Goal: Find specific page/section: Find specific page/section

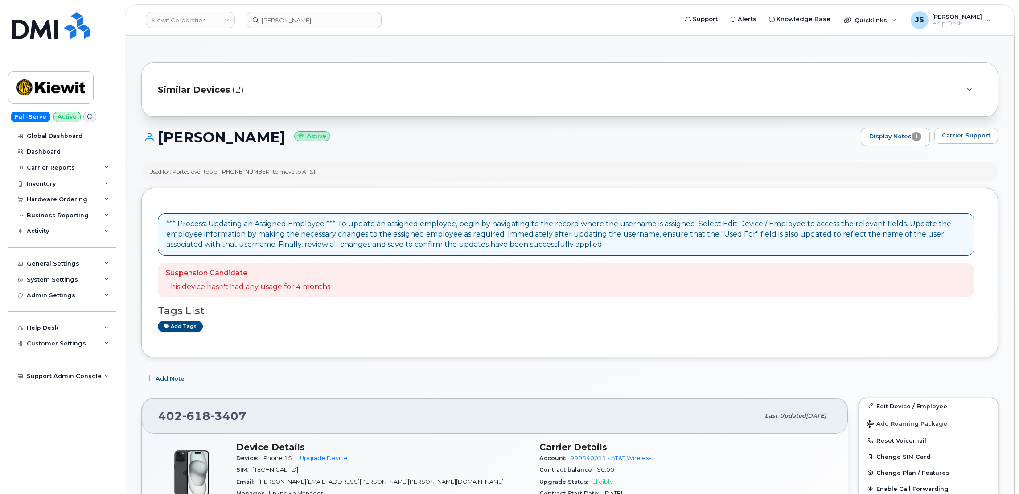
scroll to position [601, 0]
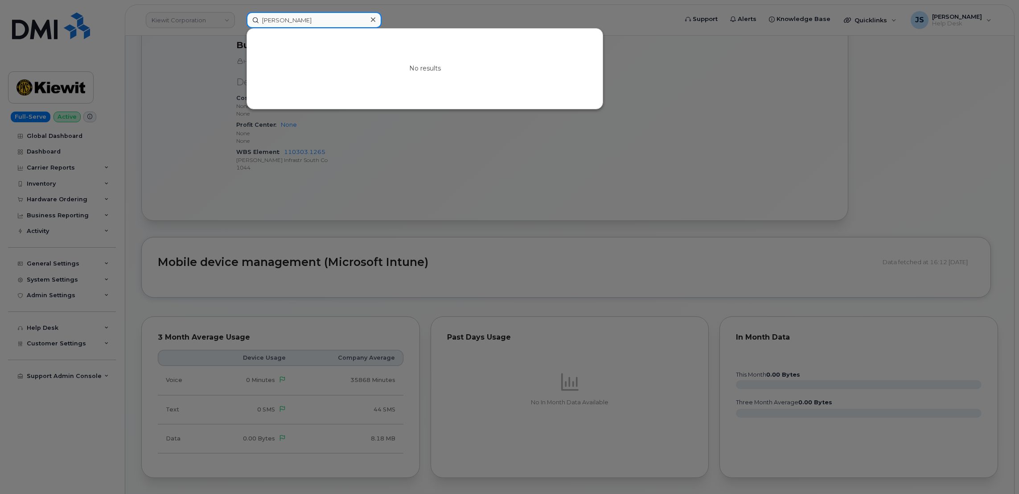
drag, startPoint x: 317, startPoint y: 22, endPoint x: 287, endPoint y: 19, distance: 30.5
click at [287, 19] on input "Erica Davies" at bounding box center [314, 20] width 135 height 16
paste input "6823804920"
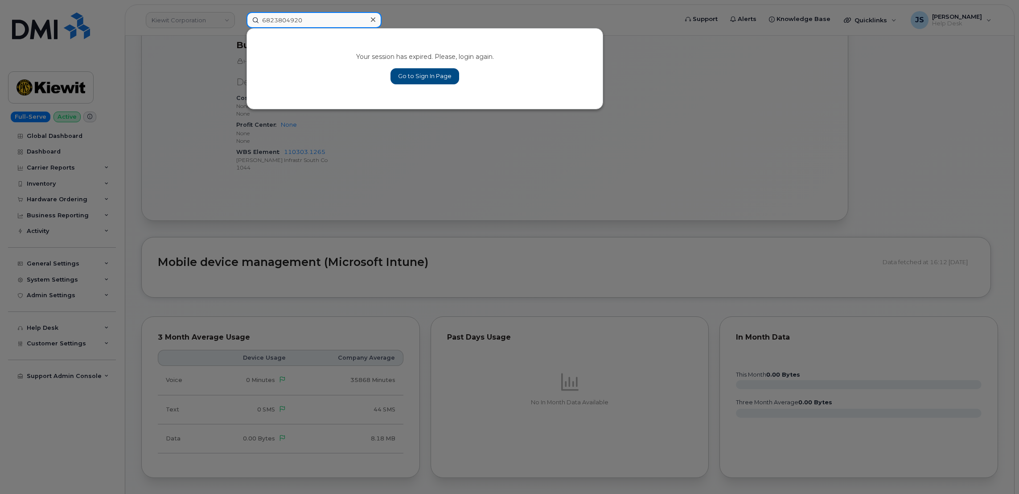
type input "6823804920"
click at [432, 73] on link "Go to Sign In Page" at bounding box center [425, 76] width 69 height 16
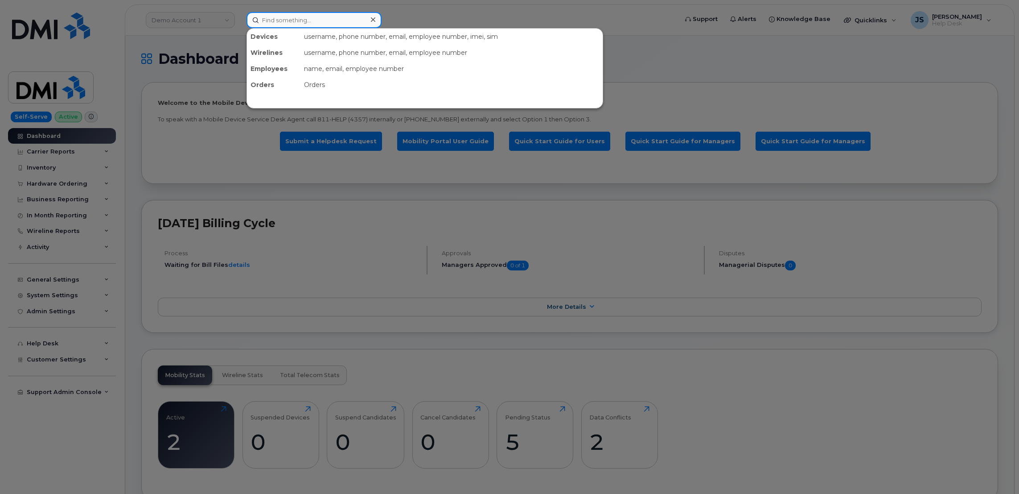
paste input "6823804920"
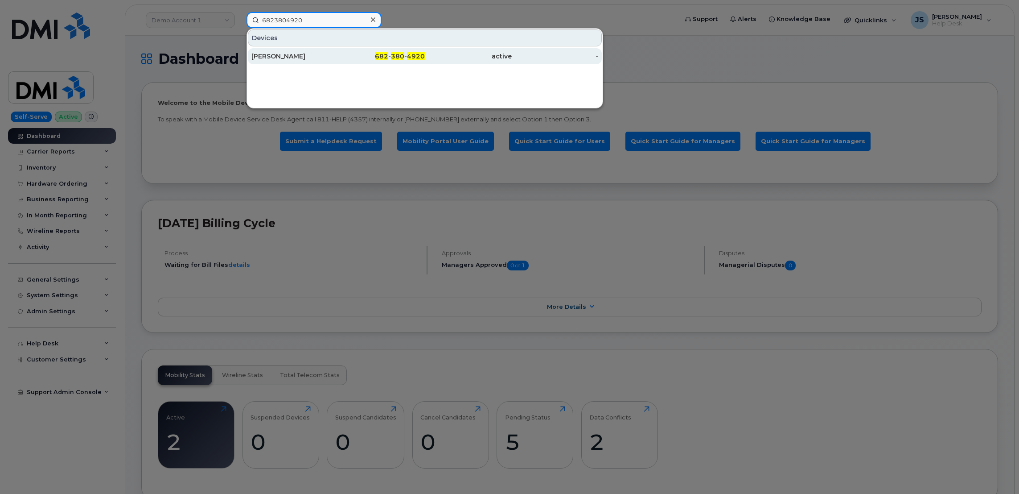
type input "6823804920"
click at [307, 54] on div "[PERSON_NAME]" at bounding box center [294, 56] width 87 height 9
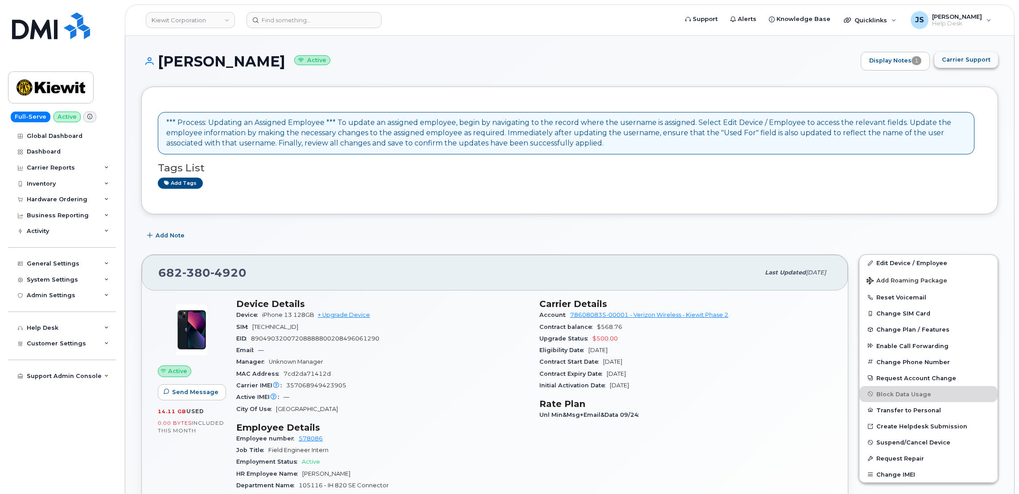
click at [967, 62] on span "Carrier Support" at bounding box center [966, 59] width 49 height 8
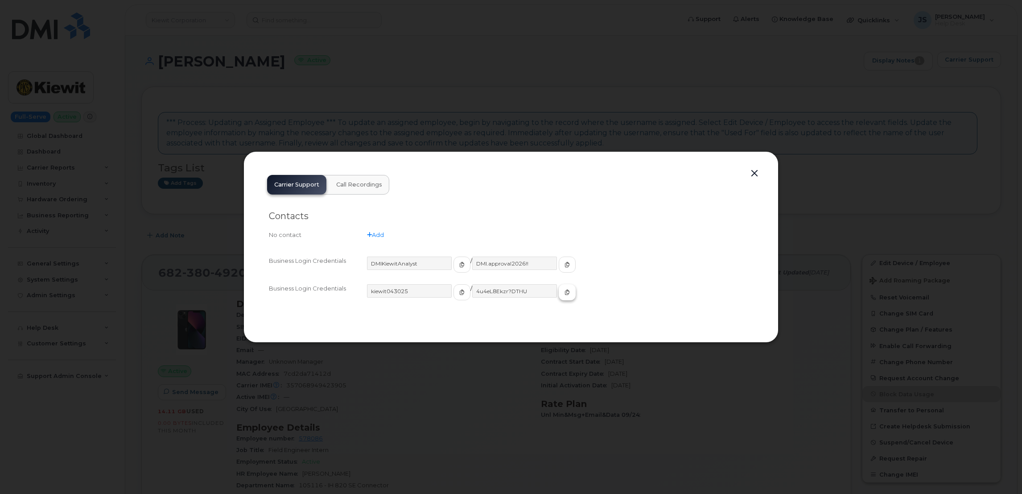
click at [564, 294] on icon "button" at bounding box center [566, 291] width 5 height 5
click at [753, 176] on button "button" at bounding box center [752, 173] width 13 height 12
